Goal: Transaction & Acquisition: Purchase product/service

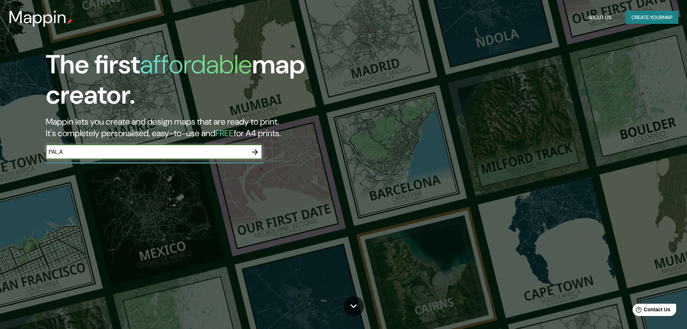
type input "PAL,A"
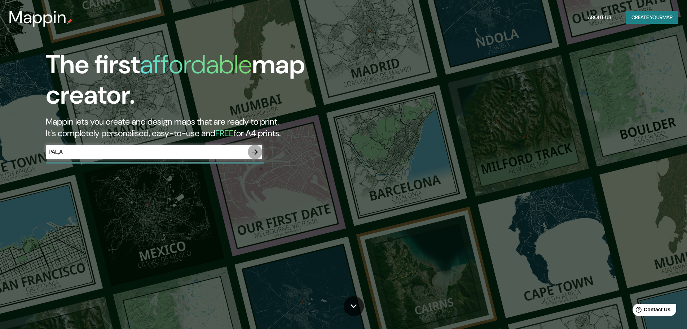
click at [249, 150] on button "button" at bounding box center [255, 152] width 14 height 14
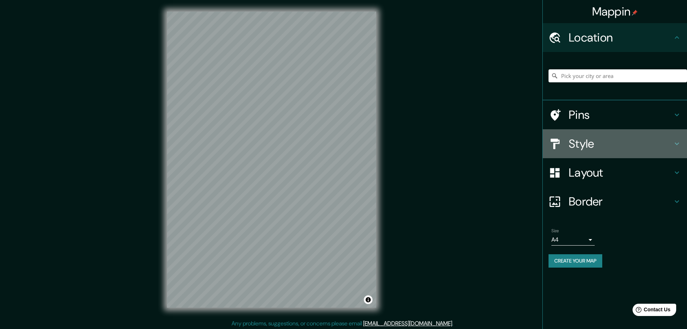
drag, startPoint x: 568, startPoint y: 139, endPoint x: 556, endPoint y: 138, distance: 12.3
click at [567, 139] on div at bounding box center [559, 143] width 20 height 13
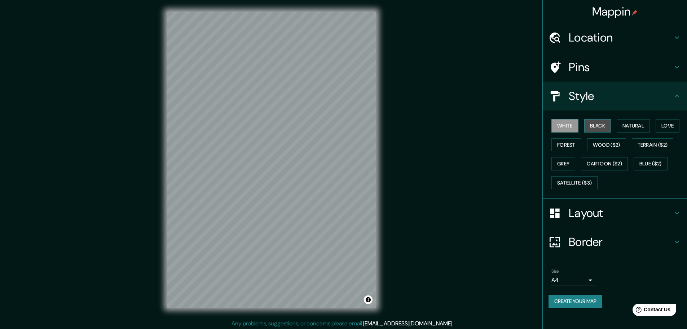
click at [594, 127] on button "Black" at bounding box center [597, 125] width 27 height 13
click at [636, 127] on button "Natural" at bounding box center [633, 125] width 33 height 13
click at [662, 126] on button "Love" at bounding box center [668, 125] width 24 height 13
click at [575, 141] on button "Forest" at bounding box center [567, 144] width 30 height 13
click at [606, 146] on button "Wood ($2)" at bounding box center [606, 144] width 39 height 13
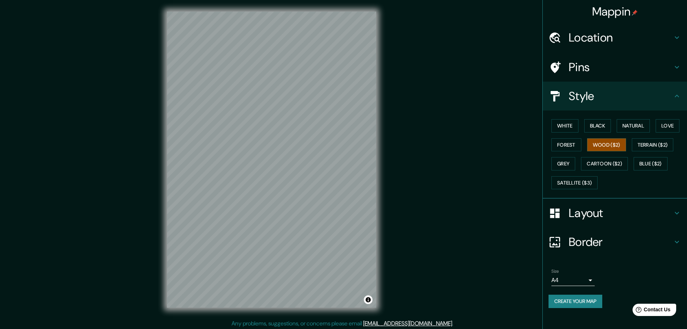
click at [568, 156] on div "White Black Natural Love Forest Wood ($2) Terrain ($2) Grey Cartoon ($2) Blue (…" at bounding box center [618, 154] width 139 height 76
click at [567, 162] on button "Grey" at bounding box center [564, 163] width 24 height 13
click at [567, 185] on button "Satellite ($3)" at bounding box center [575, 182] width 46 height 13
click at [562, 122] on button "White" at bounding box center [565, 125] width 27 height 13
